Goal: Information Seeking & Learning: Learn about a topic

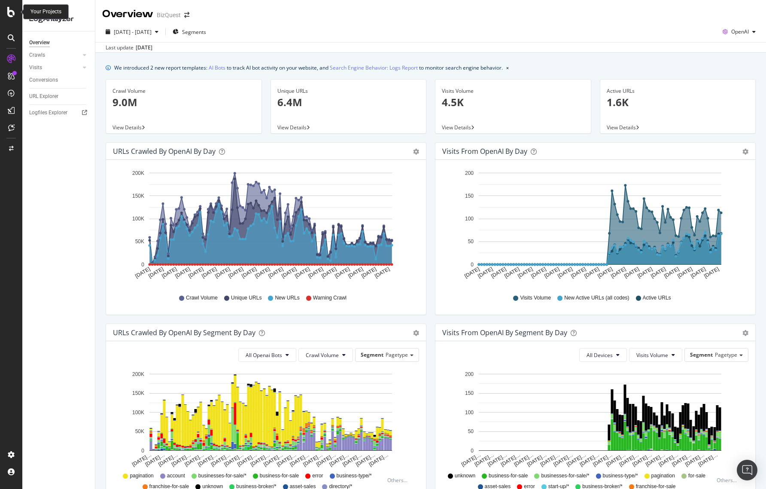
click at [11, 15] on icon at bounding box center [11, 12] width 8 height 10
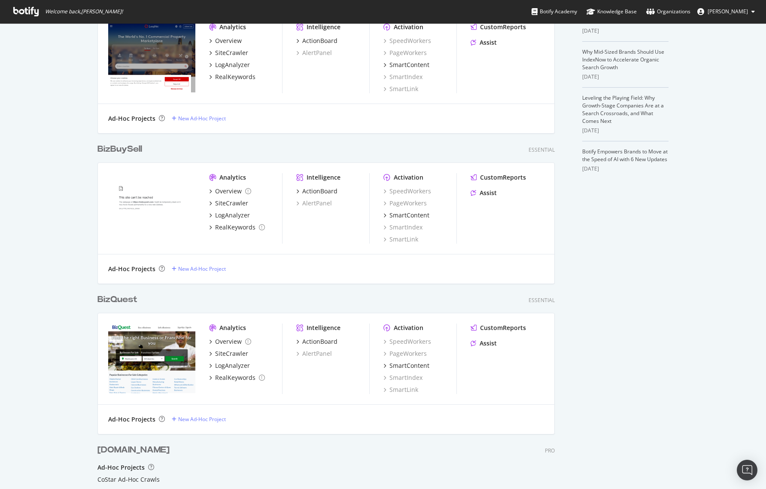
scroll to position [301, 0]
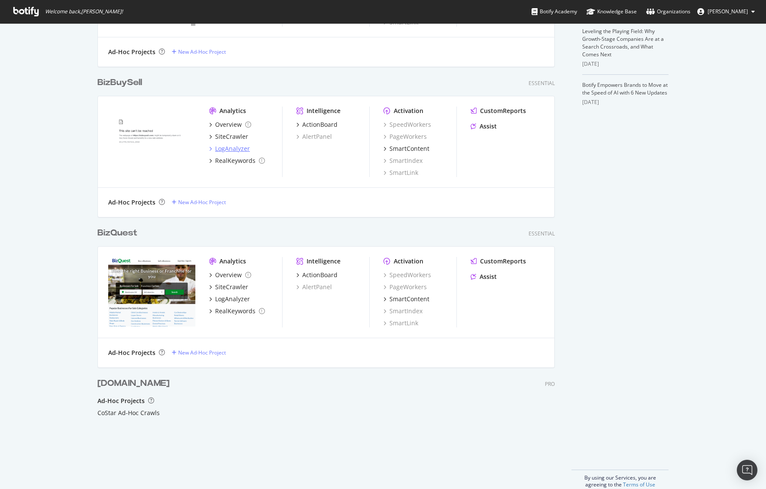
click at [232, 149] on div "LogAnalyzer" at bounding box center [232, 148] width 35 height 9
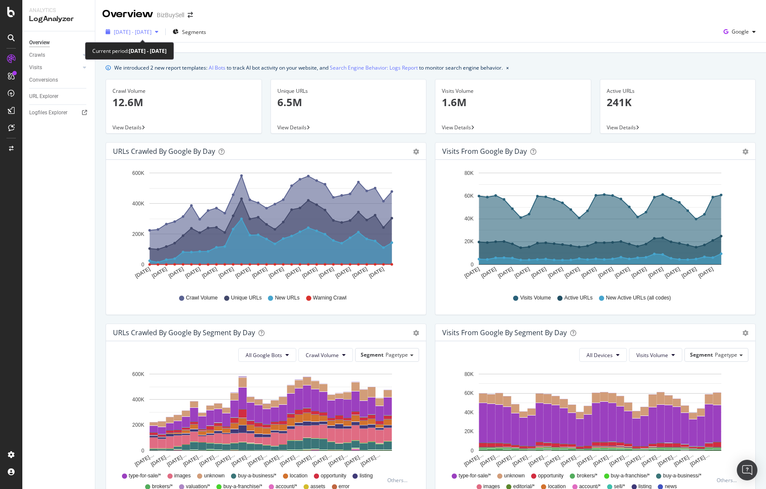
click at [152, 31] on span "[DATE] - [DATE]" at bounding box center [133, 31] width 38 height 7
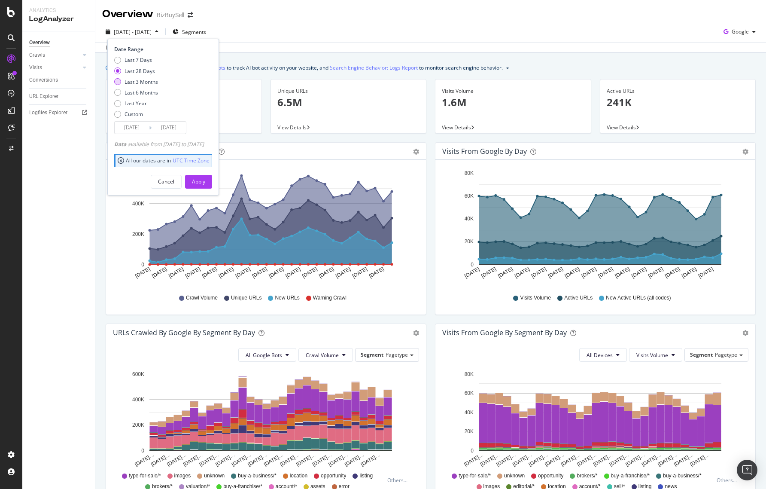
click at [118, 82] on div "Last 3 Months" at bounding box center [117, 81] width 7 height 7
type input "[DATE]"
click at [205, 186] on div "Apply" at bounding box center [198, 181] width 13 height 13
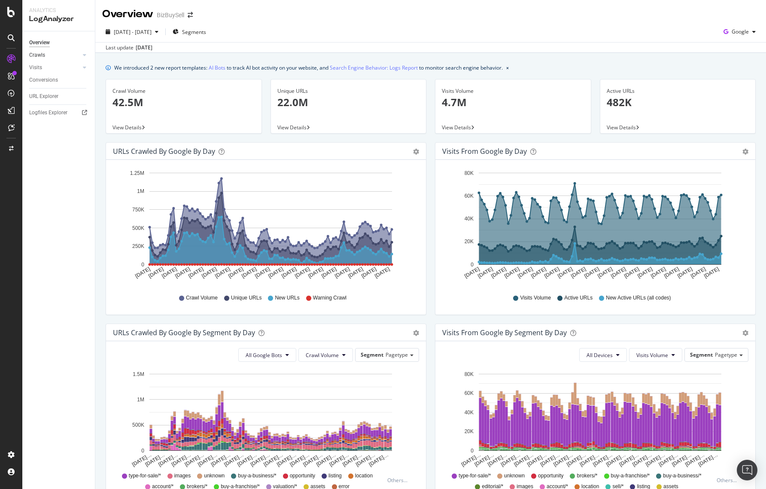
click at [69, 54] on link "Crawls" at bounding box center [54, 55] width 51 height 9
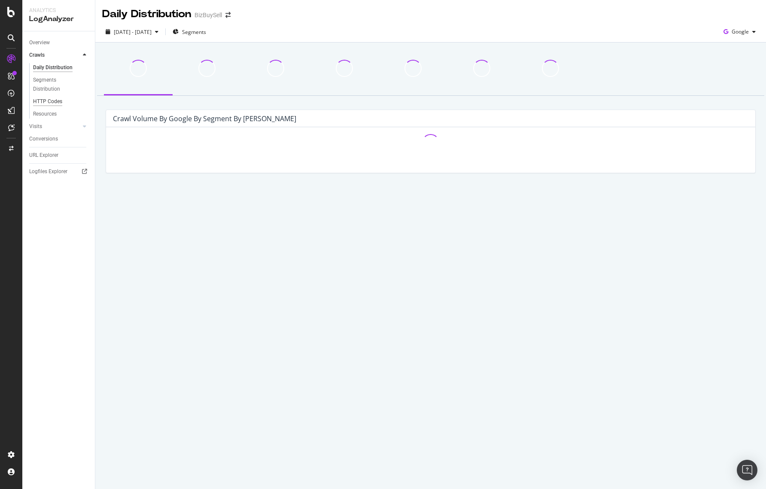
click at [50, 102] on div "HTTP Codes" at bounding box center [47, 101] width 29 height 9
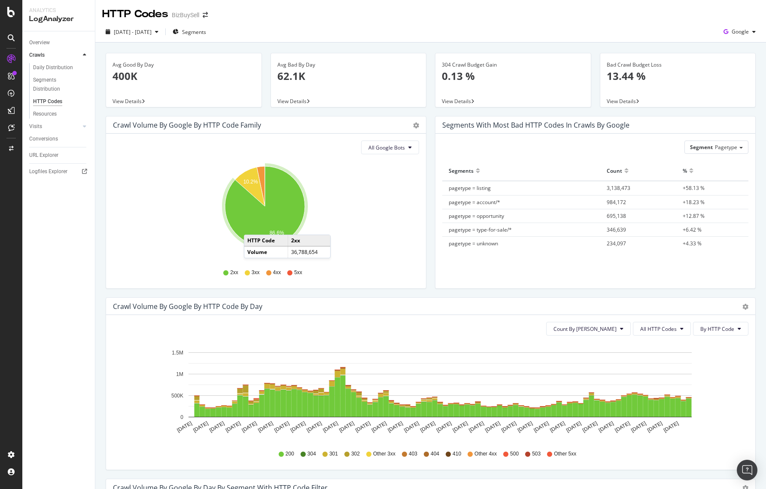
drag, startPoint x: 245, startPoint y: 235, endPoint x: 253, endPoint y: 226, distance: 11.9
click at [253, 226] on icon "A chart." at bounding box center [265, 206] width 80 height 80
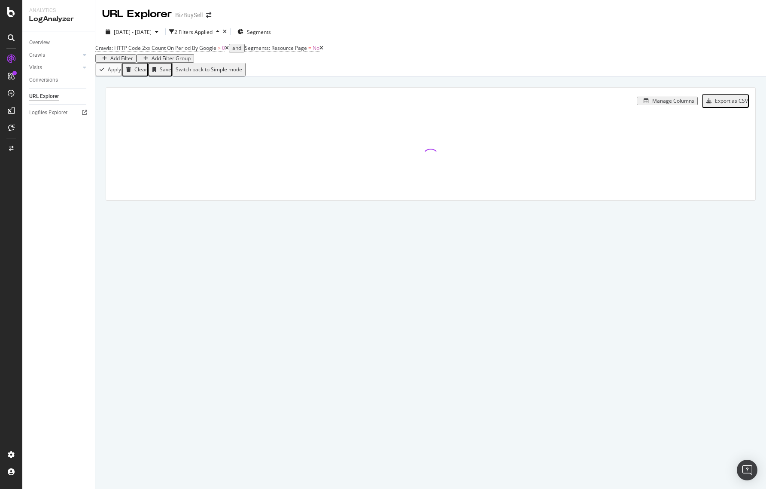
click at [229, 51] on icon at bounding box center [227, 48] width 4 height 5
click at [133, 55] on div "Add Filter" at bounding box center [121, 58] width 23 height 6
click at [293, 72] on span "URL Path" at bounding box center [303, 68] width 21 height 7
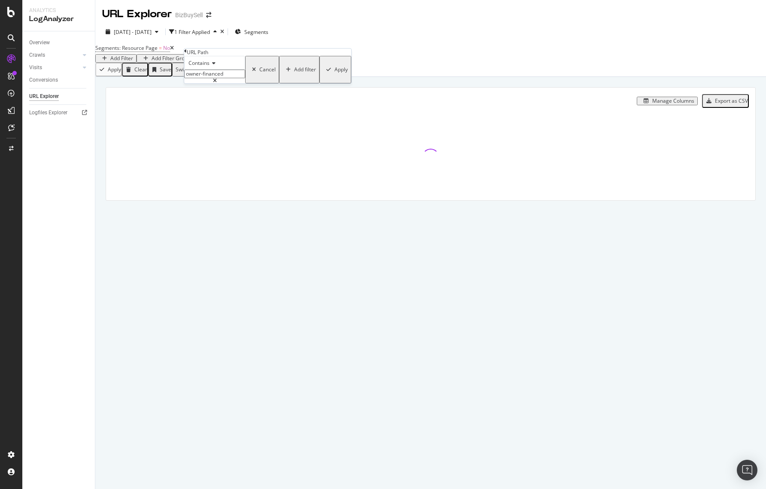
click at [335, 73] on div "Apply" at bounding box center [341, 70] width 13 height 6
click at [659, 104] on div "Manage Columns" at bounding box center [674, 101] width 42 height 6
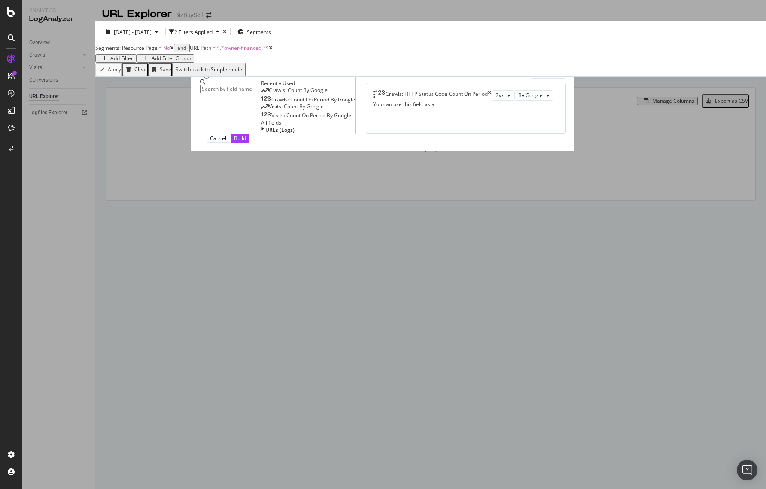
click at [492, 101] on icon "times" at bounding box center [490, 95] width 4 height 10
click at [273, 94] on span "Crawls: Count By Google" at bounding box center [298, 89] width 59 height 7
click at [272, 103] on span "Crawls: Count On Period By Google" at bounding box center [314, 99] width 84 height 7
click at [269, 110] on span "Visits: Count By Google" at bounding box center [296, 106] width 55 height 7
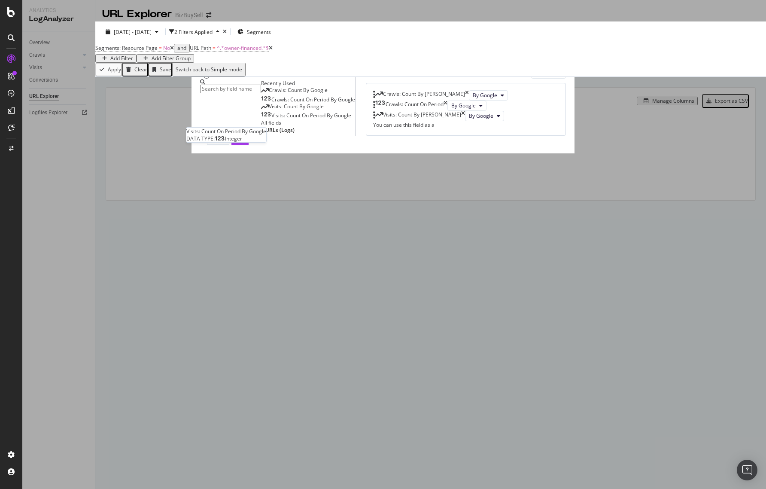
click at [272, 119] on span "Visits: Count On Period By Google" at bounding box center [312, 115] width 80 height 7
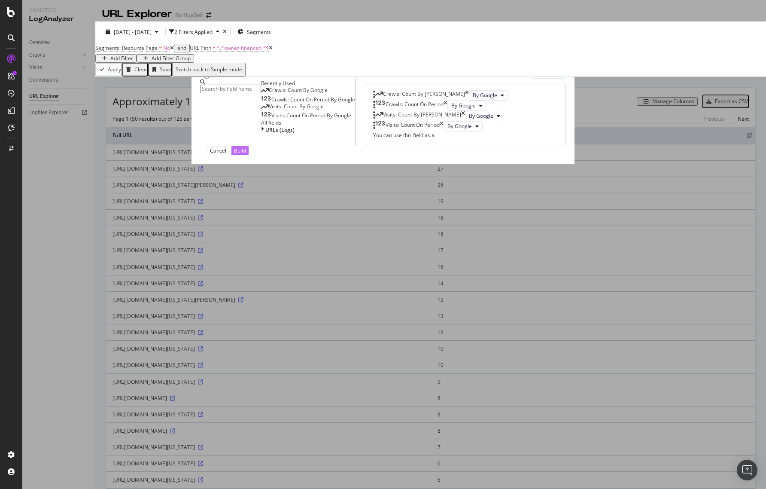
click at [246, 154] on div "Build" at bounding box center [240, 150] width 12 height 7
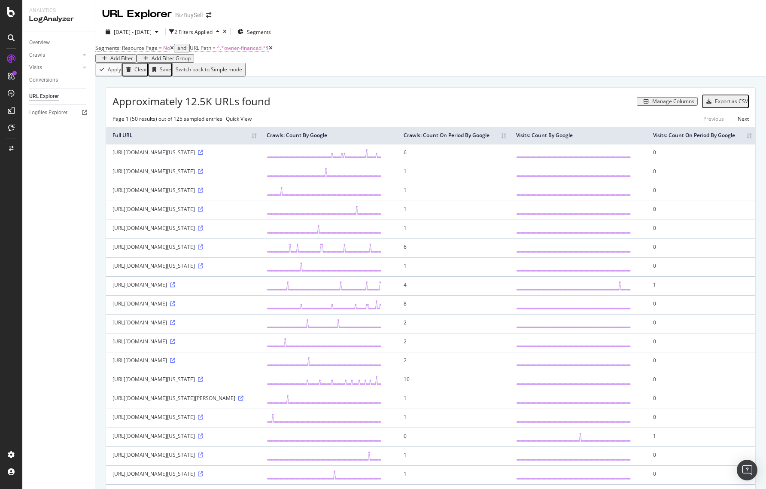
click at [715, 144] on th "Visits: Count On Period By Google" at bounding box center [701, 135] width 109 height 17
click at [710, 144] on th "Visits: Count On Period By Google" at bounding box center [701, 135] width 109 height 17
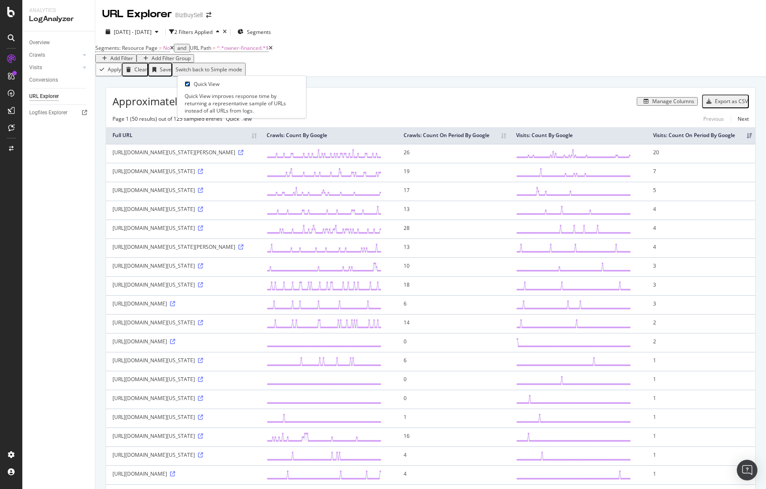
click at [190, 86] on input "checkbox" at bounding box center [188, 84] width 6 height 6
checkbox input "true"
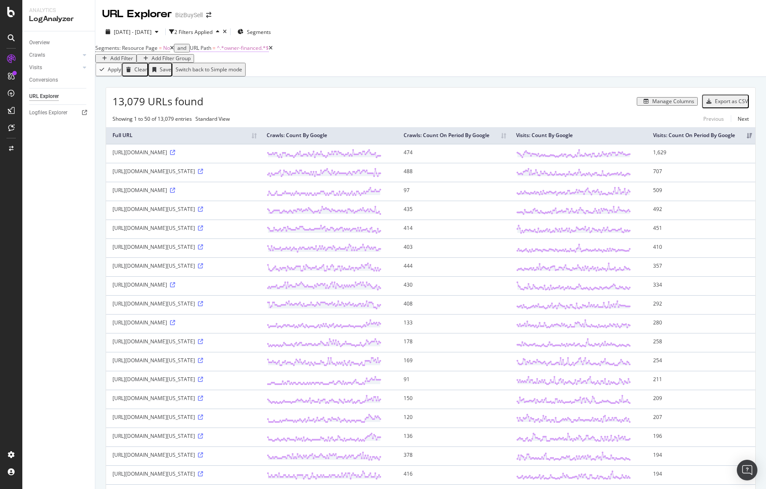
click at [253, 52] on span "^.*owner-financed.*$" at bounding box center [243, 47] width 52 height 7
type input "retiring-owner"
click at [334, 82] on button "Apply" at bounding box center [350, 68] width 32 height 27
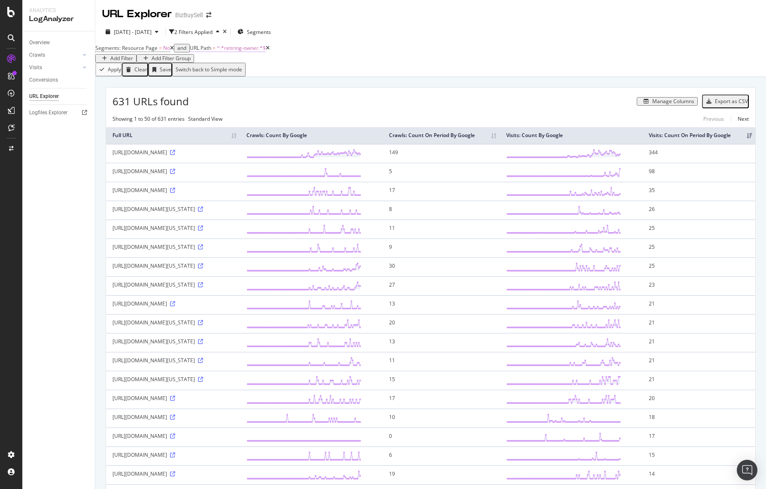
click at [246, 52] on span "^.*retiring-owner.*$" at bounding box center [241, 47] width 49 height 7
click at [250, 77] on input "retiring-owner" at bounding box center [228, 72] width 61 height 9
click at [251, 77] on input "retiring-owner" at bounding box center [228, 72] width 61 height 9
type input "retiring-owner-businesses"
click at [349, 71] on div "Apply" at bounding box center [355, 68] width 13 height 6
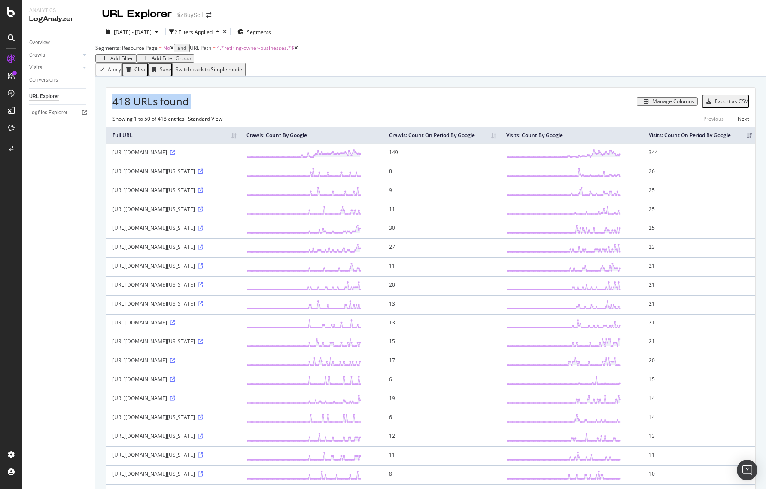
drag, startPoint x: 192, startPoint y: 111, endPoint x: 113, endPoint y: 107, distance: 79.6
click at [113, 107] on div "418 URLs found Manage Columns Export as CSV" at bounding box center [431, 98] width 650 height 21
click at [113, 107] on span "418 URLs found" at bounding box center [151, 101] width 76 height 15
drag, startPoint x: 113, startPoint y: 107, endPoint x: 186, endPoint y: 105, distance: 73.1
click at [186, 105] on span "418 URLs found" at bounding box center [151, 101] width 76 height 15
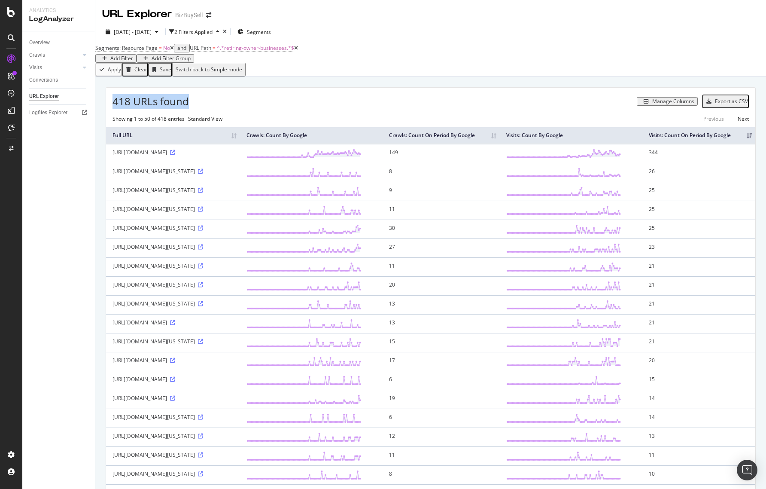
click at [186, 105] on span "418 URLs found" at bounding box center [151, 101] width 76 height 15
drag, startPoint x: 186, startPoint y: 106, endPoint x: 115, endPoint y: 108, distance: 71.4
click at [115, 108] on span "418 URLs found" at bounding box center [151, 101] width 76 height 15
